Goal: Task Accomplishment & Management: Manage account settings

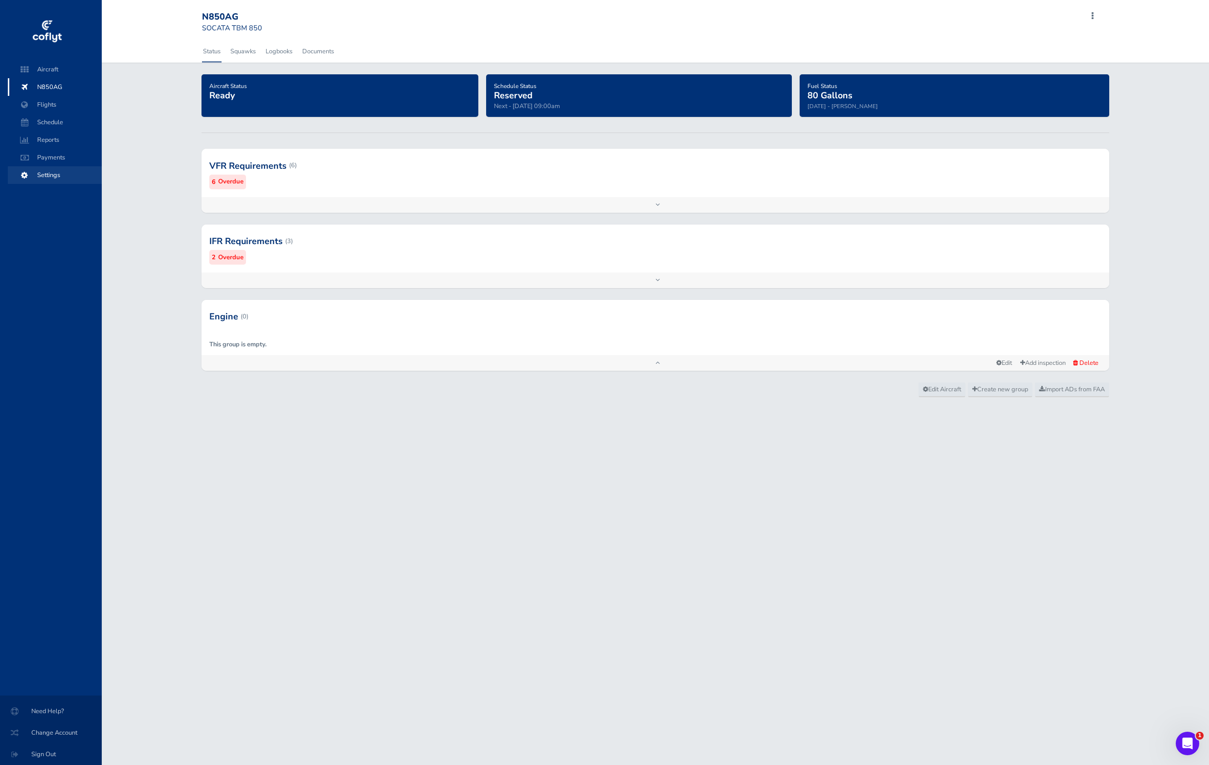
click at [54, 180] on span "Settings" at bounding box center [55, 175] width 74 height 18
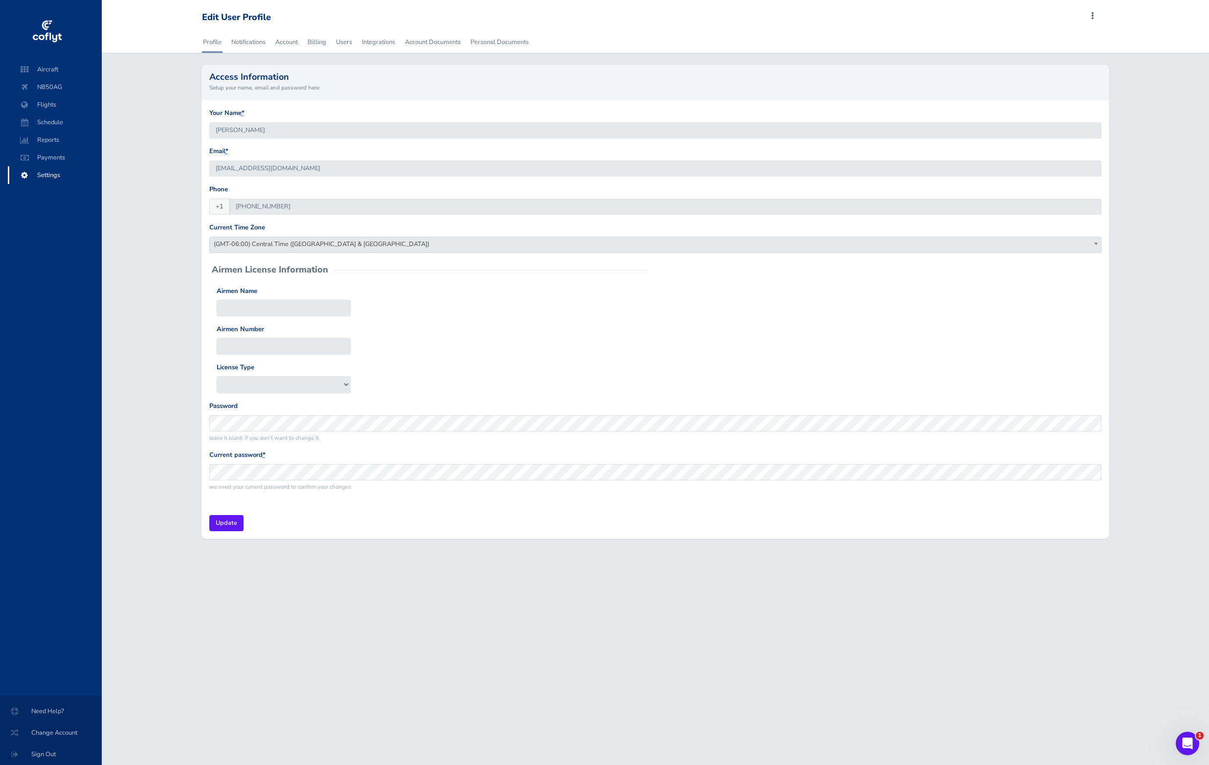
click at [365, 93] on div "Access Information Setup your name, email and password here" at bounding box center [655, 82] width 908 height 35
click at [338, 41] on link "Users" at bounding box center [344, 42] width 18 height 22
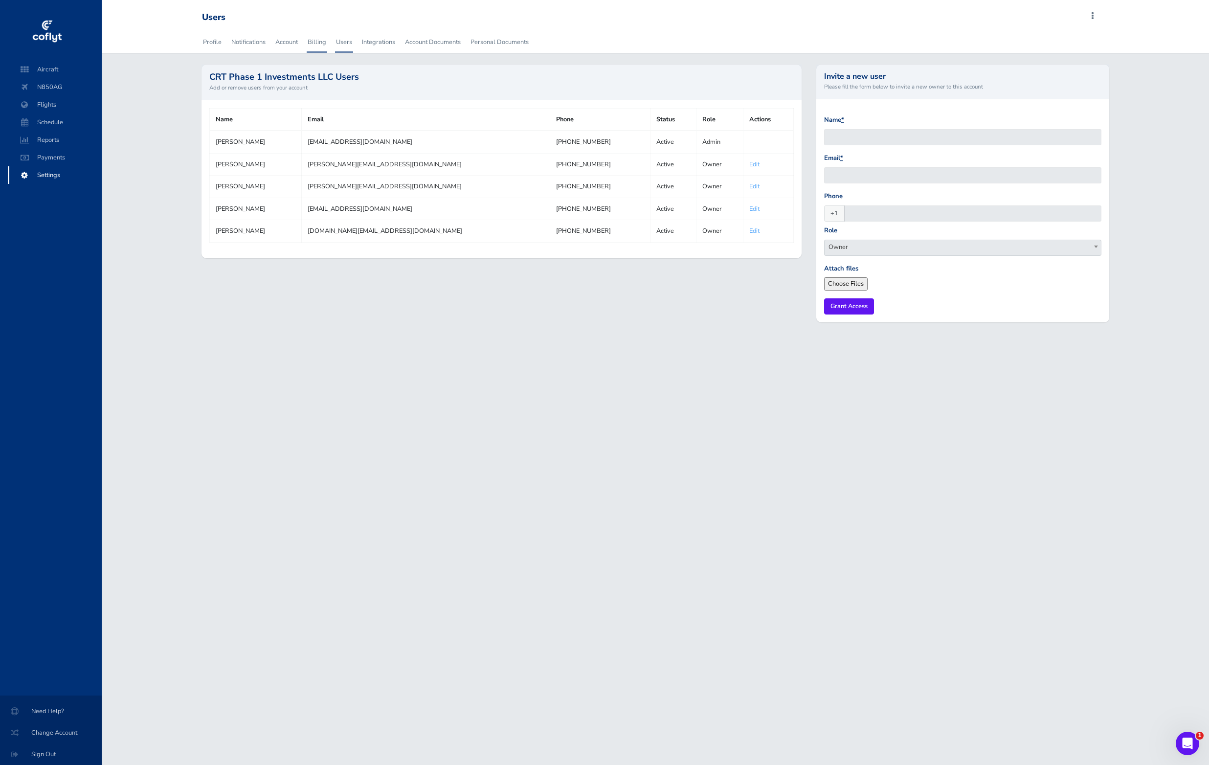
click at [313, 43] on link "Billing" at bounding box center [317, 42] width 21 height 22
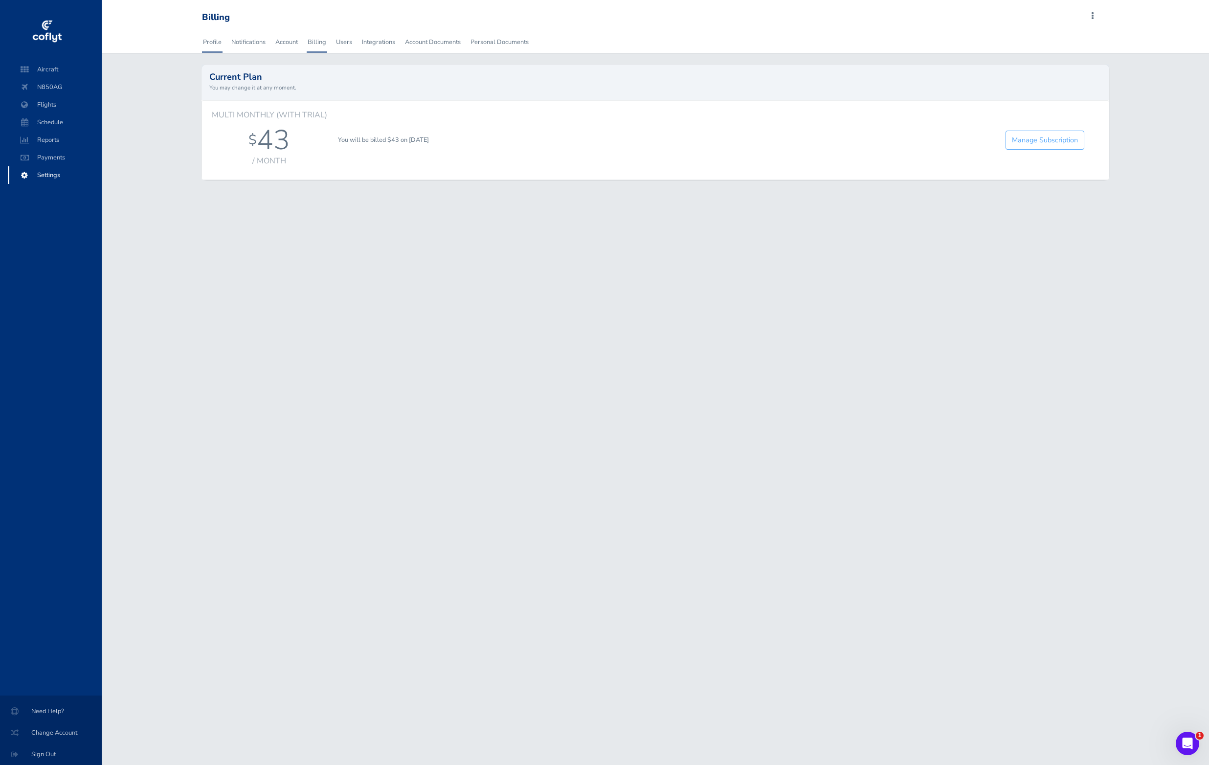
click at [207, 40] on link "Profile" at bounding box center [212, 42] width 21 height 22
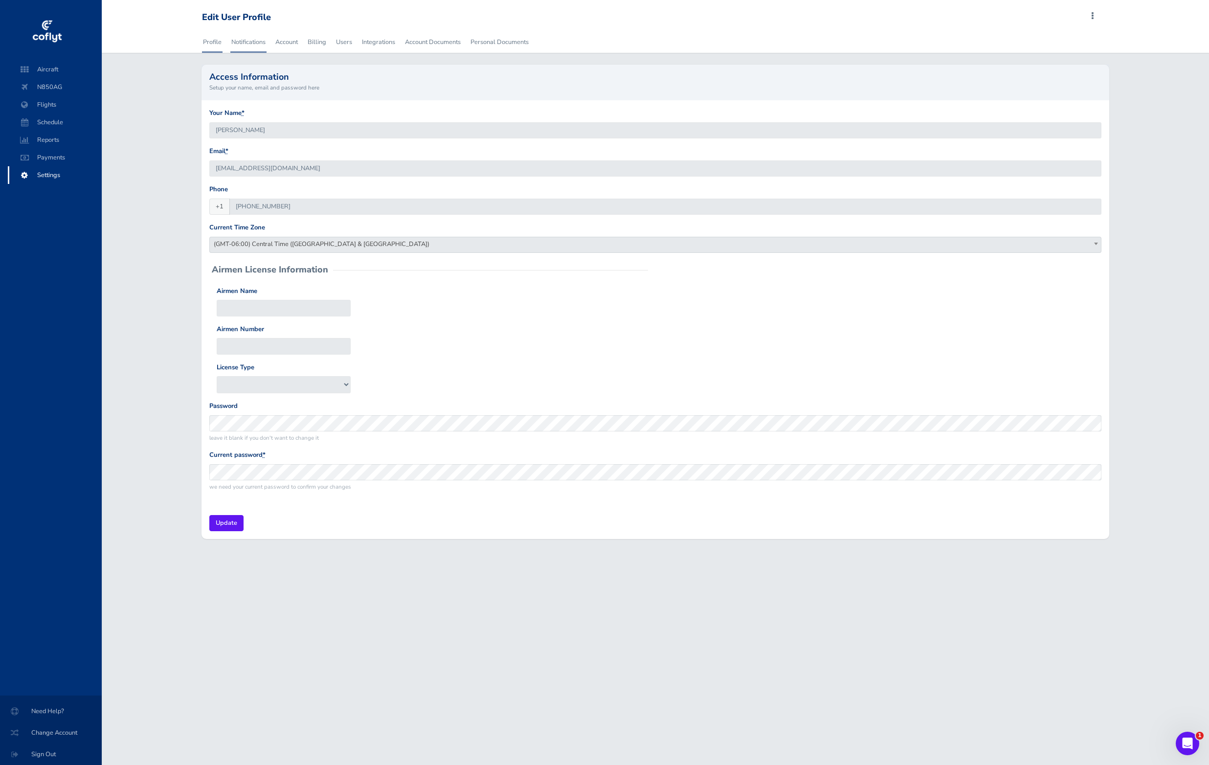
click at [244, 45] on link "Notifications" at bounding box center [248, 42] width 36 height 22
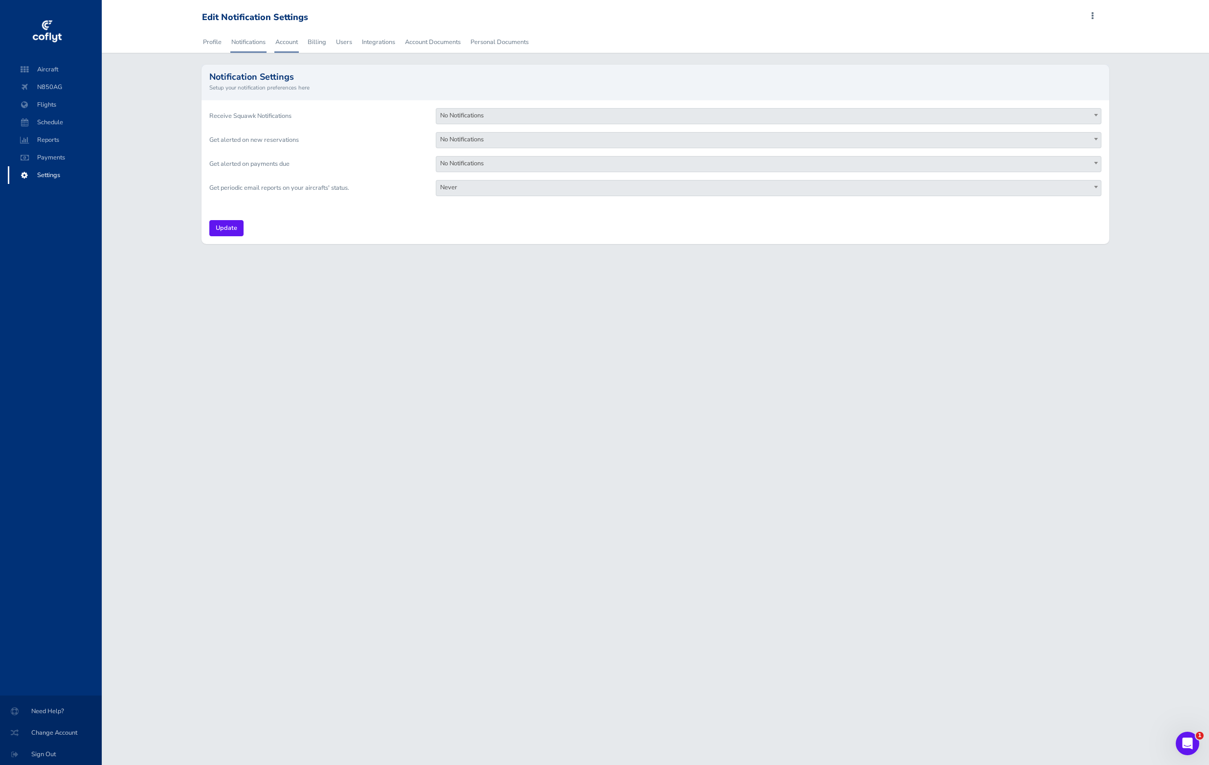
click at [288, 37] on link "Account" at bounding box center [286, 42] width 24 height 22
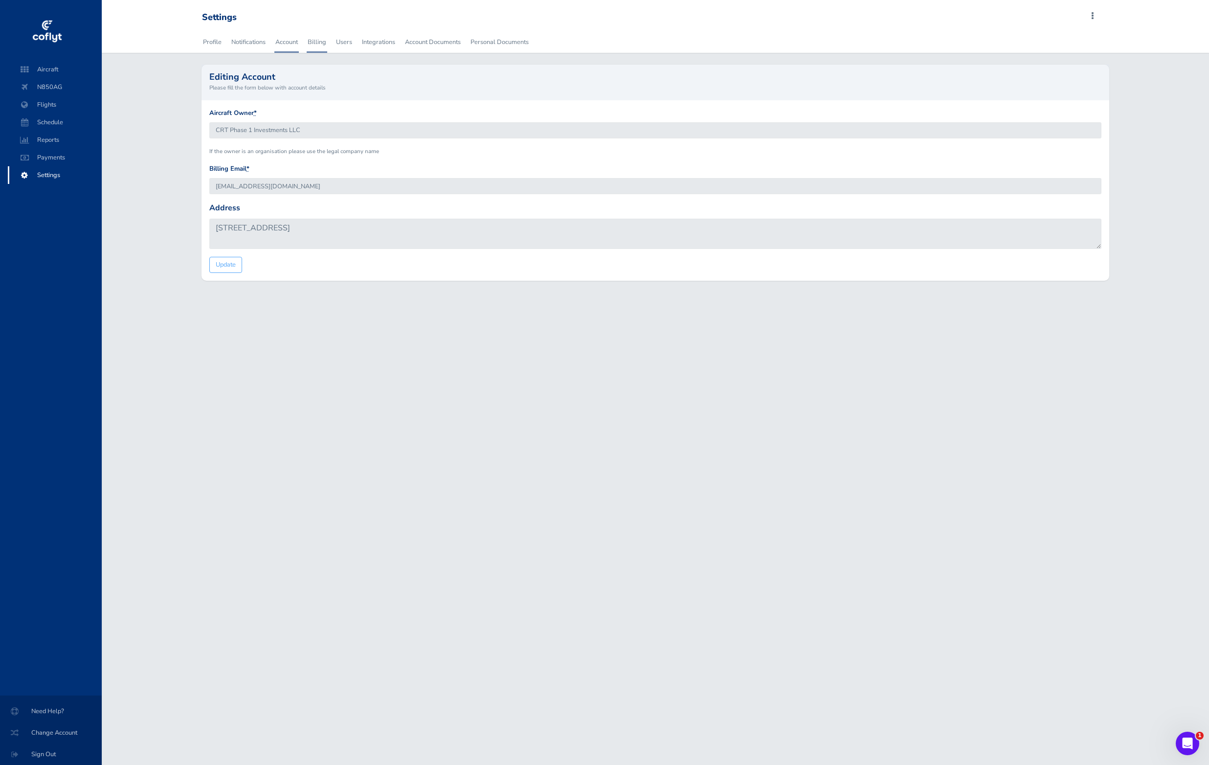
click at [324, 44] on link "Billing" at bounding box center [317, 42] width 21 height 22
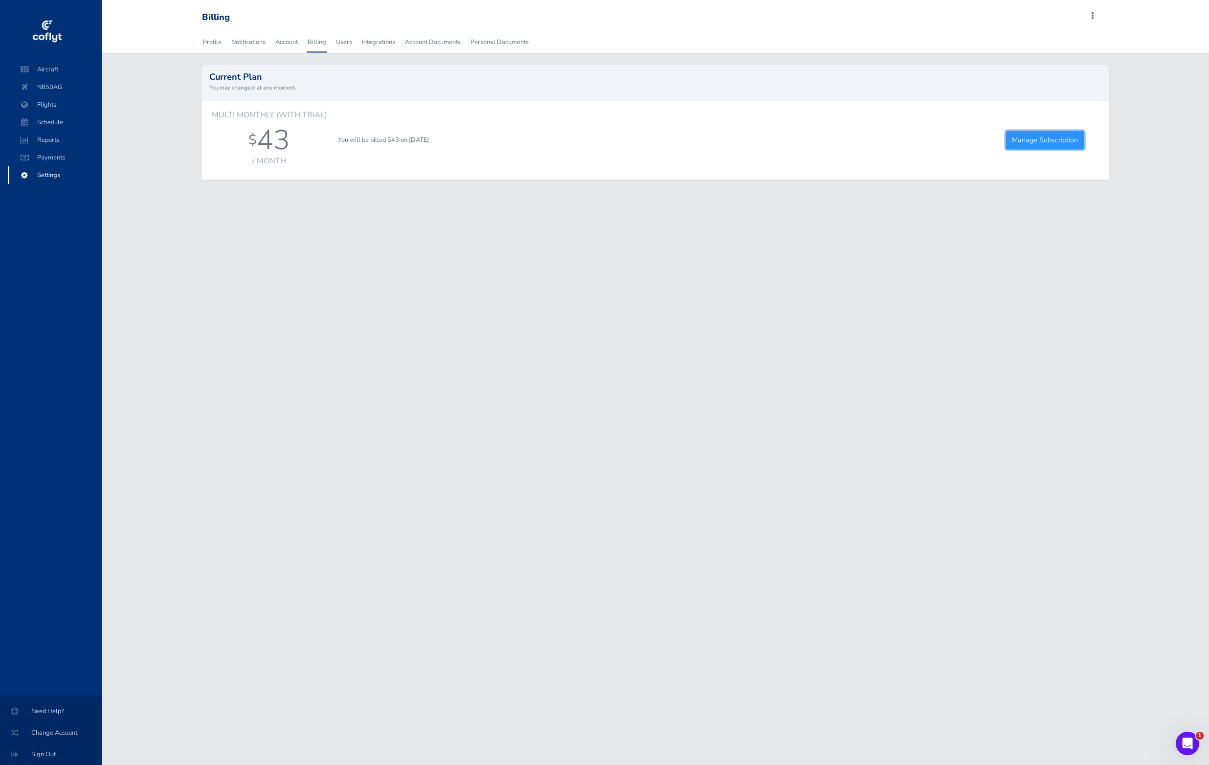
click at [1028, 138] on link "Manage Subscription" at bounding box center [1044, 140] width 79 height 19
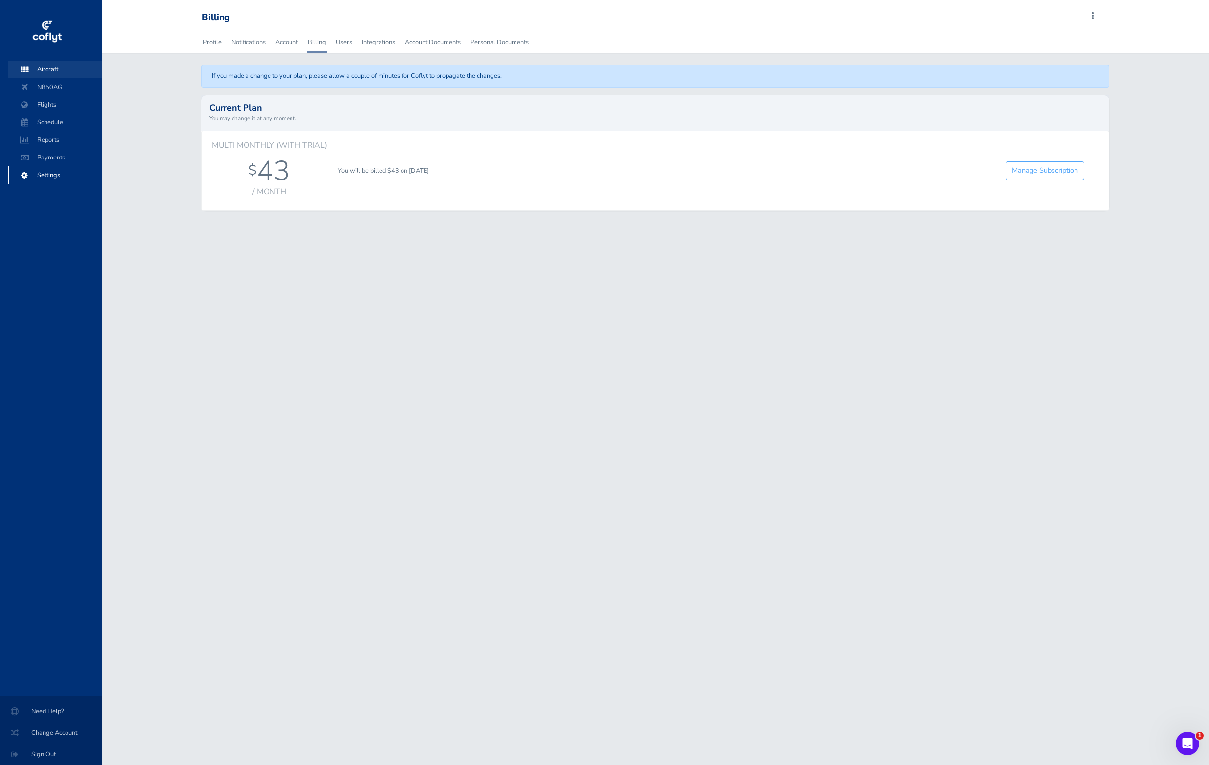
click at [65, 71] on span "Aircraft" at bounding box center [55, 70] width 74 height 18
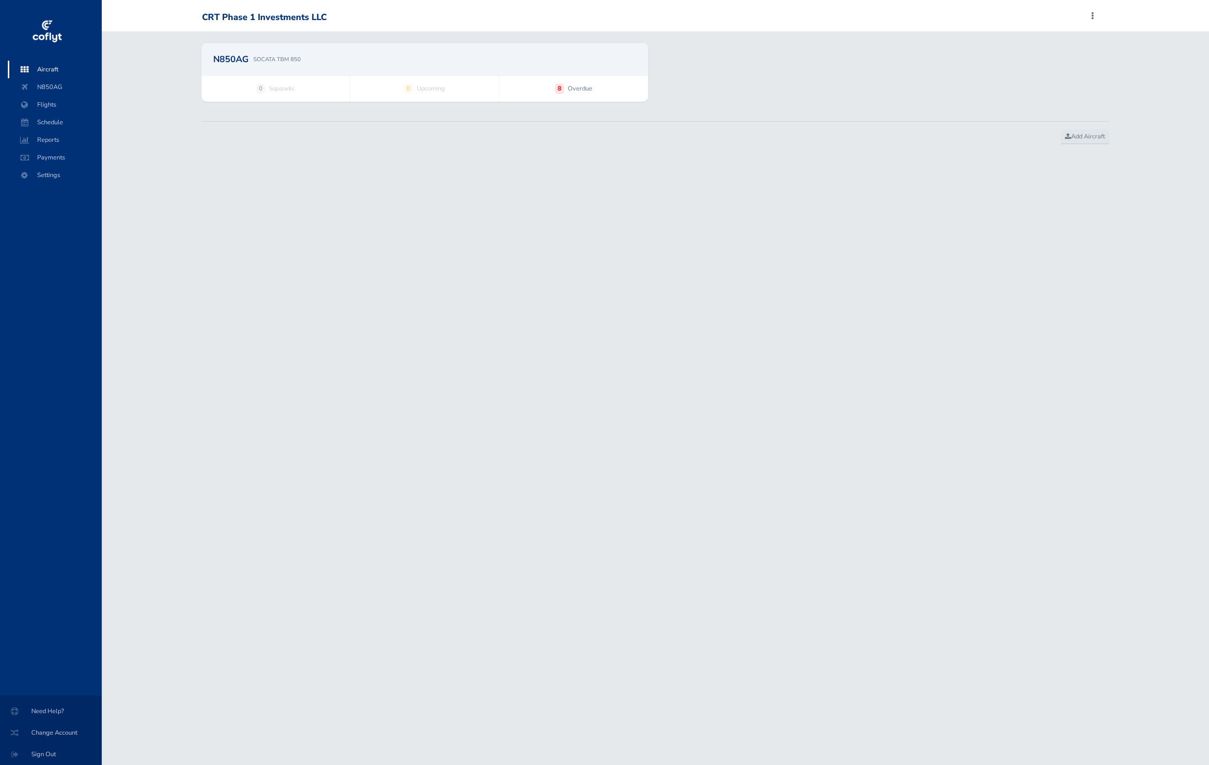
click at [67, 107] on span "Flights" at bounding box center [55, 105] width 74 height 18
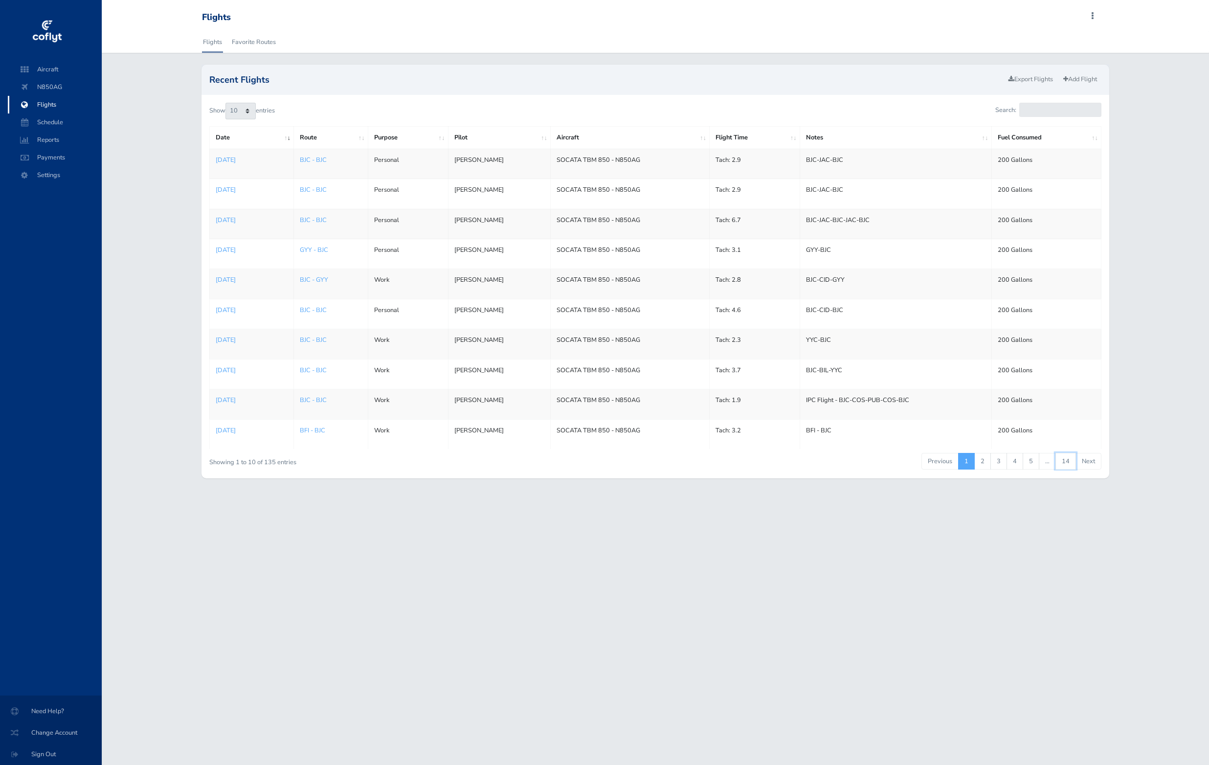
click at [1067, 462] on link "14" at bounding box center [1065, 461] width 21 height 17
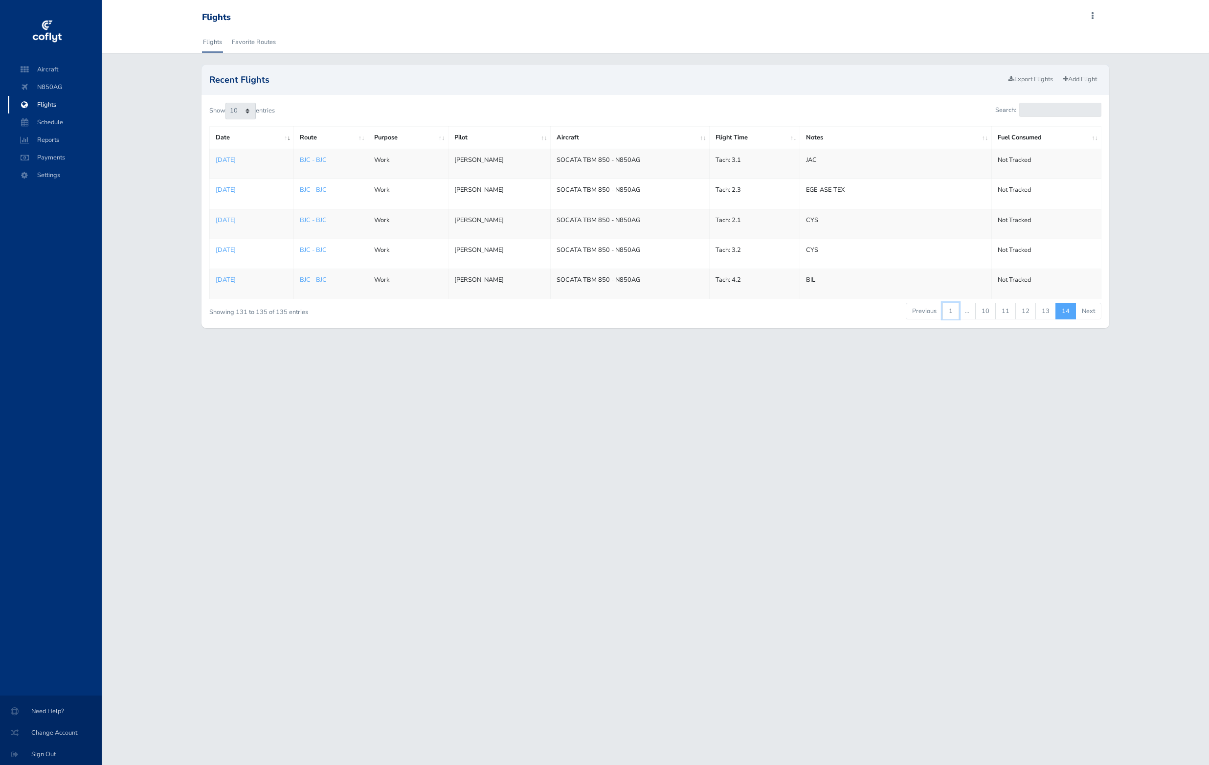
click at [950, 312] on link "1" at bounding box center [950, 311] width 17 height 17
